Goal: Check status

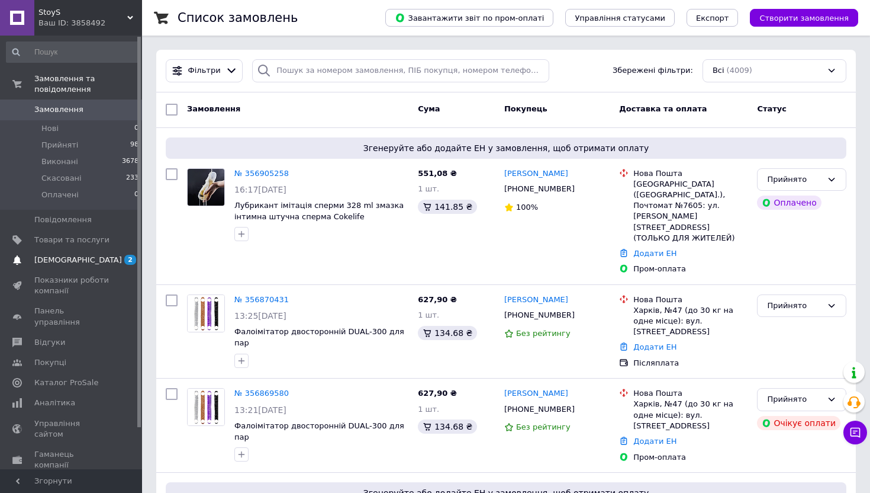
click at [87, 263] on span "[DEMOGRAPHIC_DATA]" at bounding box center [71, 260] width 75 height 11
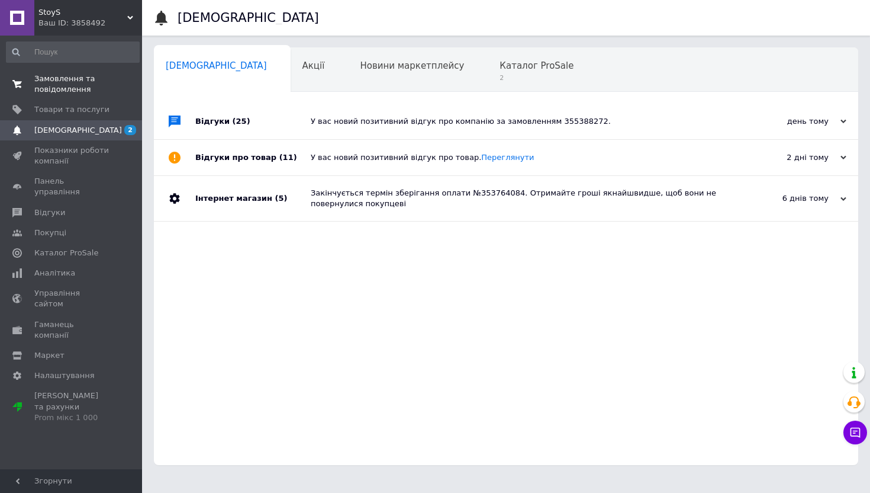
click at [72, 92] on span "Замовлення та повідомлення" at bounding box center [71, 83] width 75 height 21
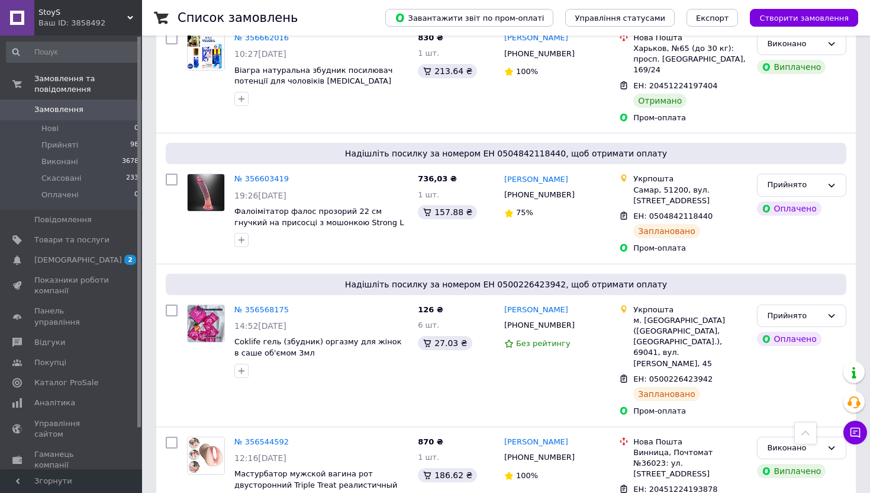
scroll to position [940, 0]
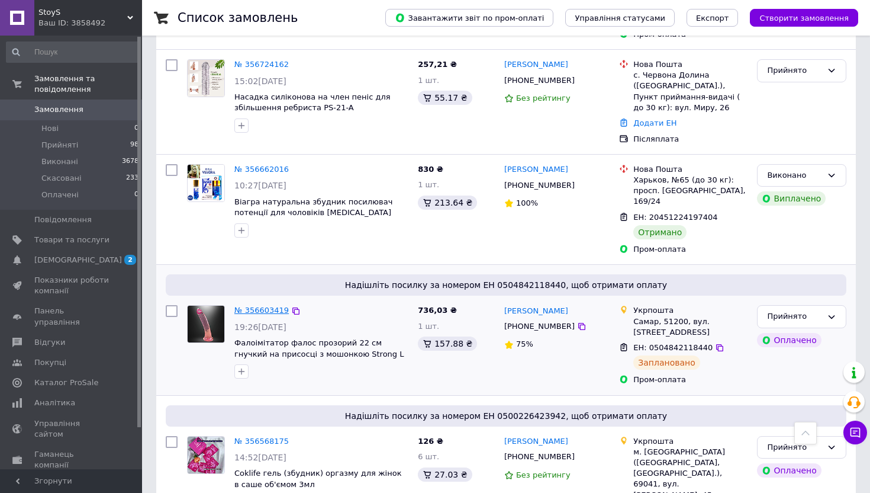
click at [260, 305] on link "№ 356603419" at bounding box center [261, 309] width 54 height 9
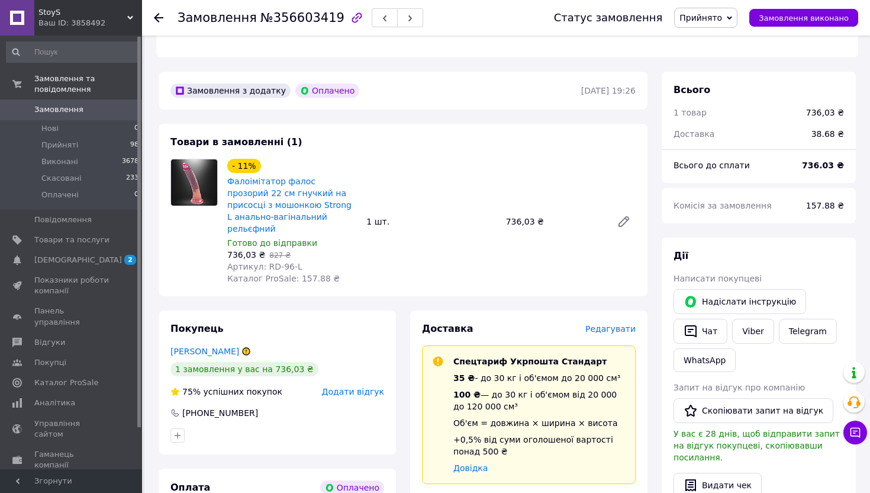
scroll to position [324, 0]
